Goal: Browse casually: Explore the website without a specific task or goal

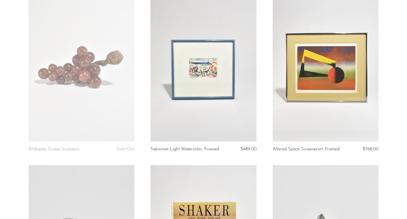
scroll to position [750, 0]
click at [214, 89] on link at bounding box center [204, 67] width 106 height 148
click at [262, 95] on article "Sakonnet Light Watercolor, Framed $489.00" at bounding box center [204, 79] width 122 height 172
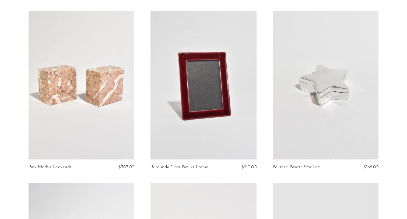
scroll to position [1425, 0]
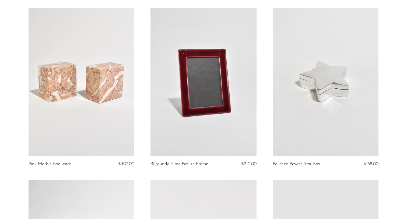
click at [214, 89] on link at bounding box center [204, 82] width 106 height 148
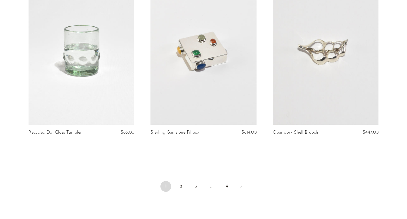
scroll to position [1980, 0]
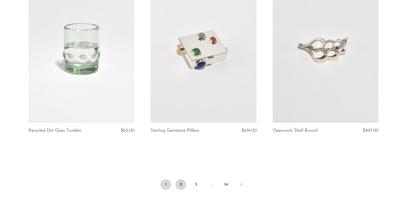
click at [180, 189] on link "2" at bounding box center [181, 184] width 11 height 11
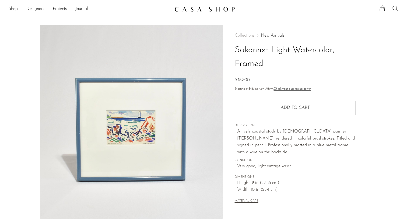
scroll to position [32, 0]
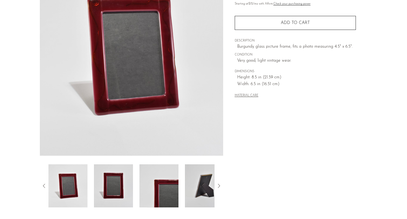
scroll to position [76, 0]
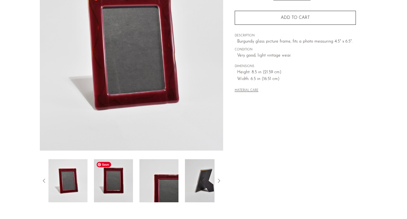
click at [131, 169] on img at bounding box center [113, 180] width 39 height 43
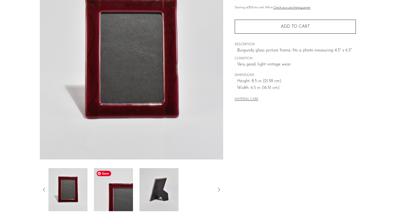
scroll to position [70, 0]
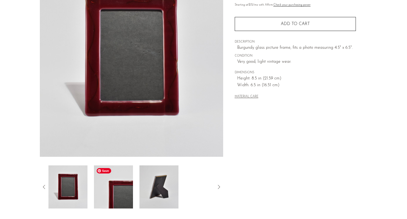
click at [119, 184] on img at bounding box center [113, 186] width 39 height 43
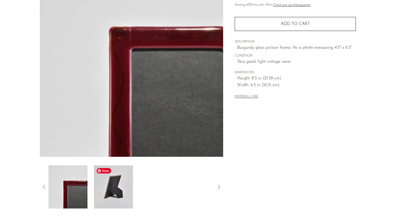
click at [120, 185] on img at bounding box center [113, 186] width 39 height 43
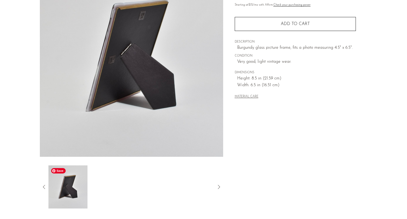
click at [61, 191] on img at bounding box center [67, 186] width 39 height 43
click at [43, 186] on icon at bounding box center [44, 187] width 6 height 6
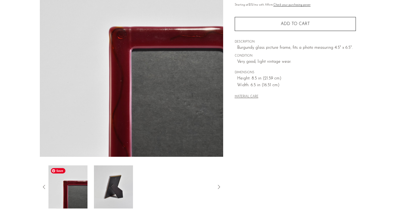
click at [43, 184] on icon at bounding box center [44, 187] width 6 height 6
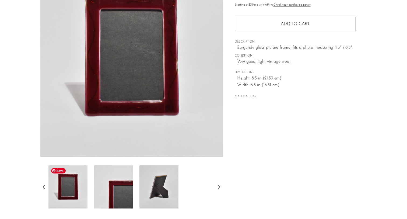
click at [63, 188] on img at bounding box center [67, 186] width 39 height 43
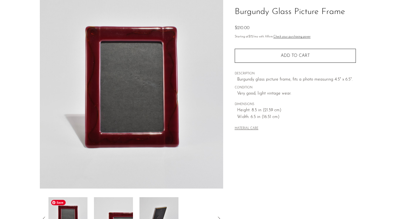
scroll to position [28, 0]
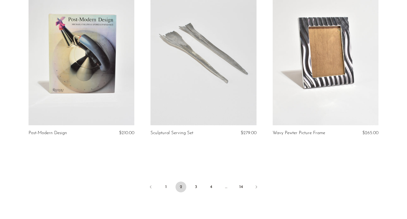
scroll to position [2033, 0]
